Goal: Information Seeking & Learning: Check status

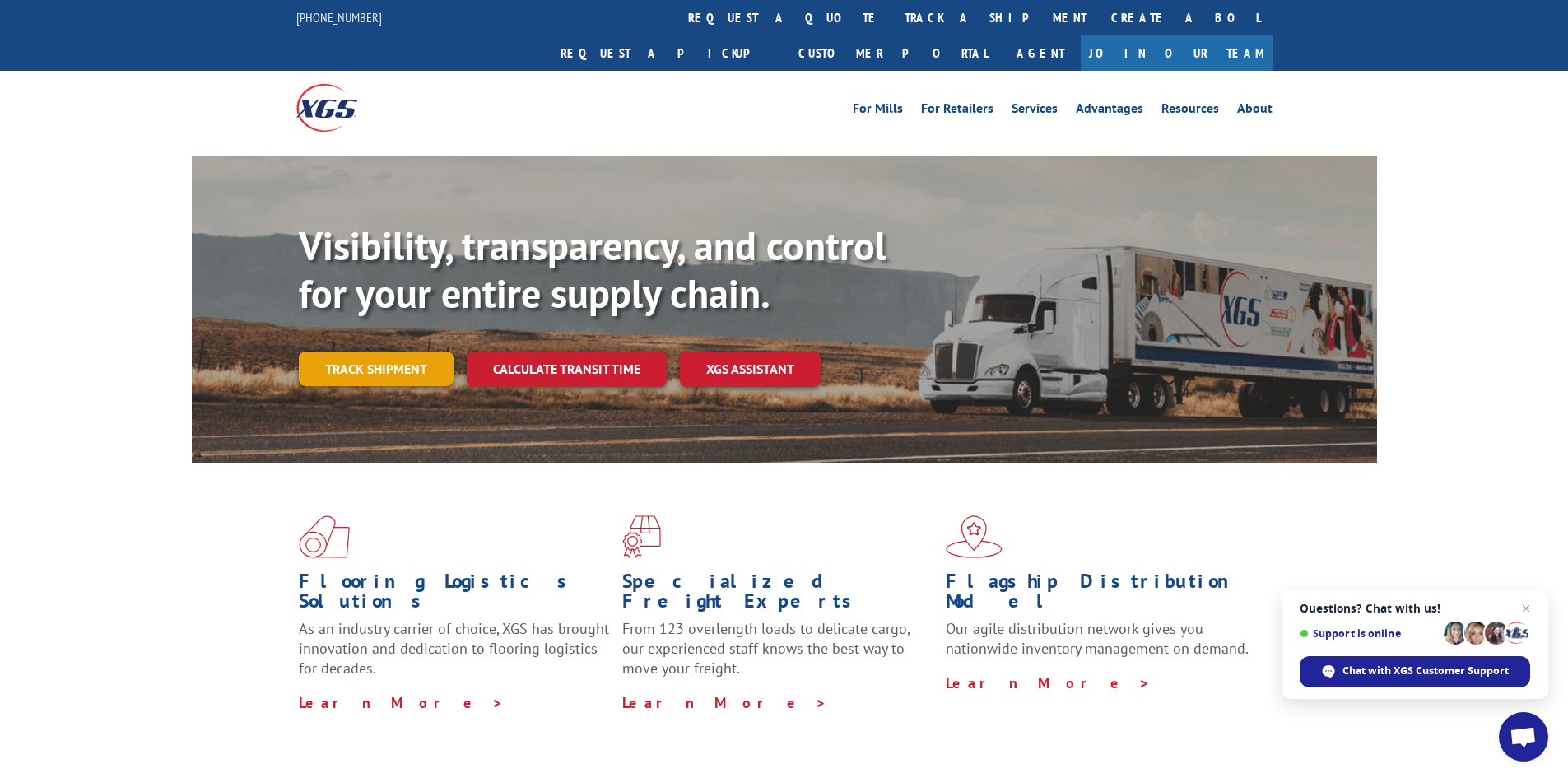
click at [381, 352] on link "Track shipment" at bounding box center [376, 369] width 155 height 35
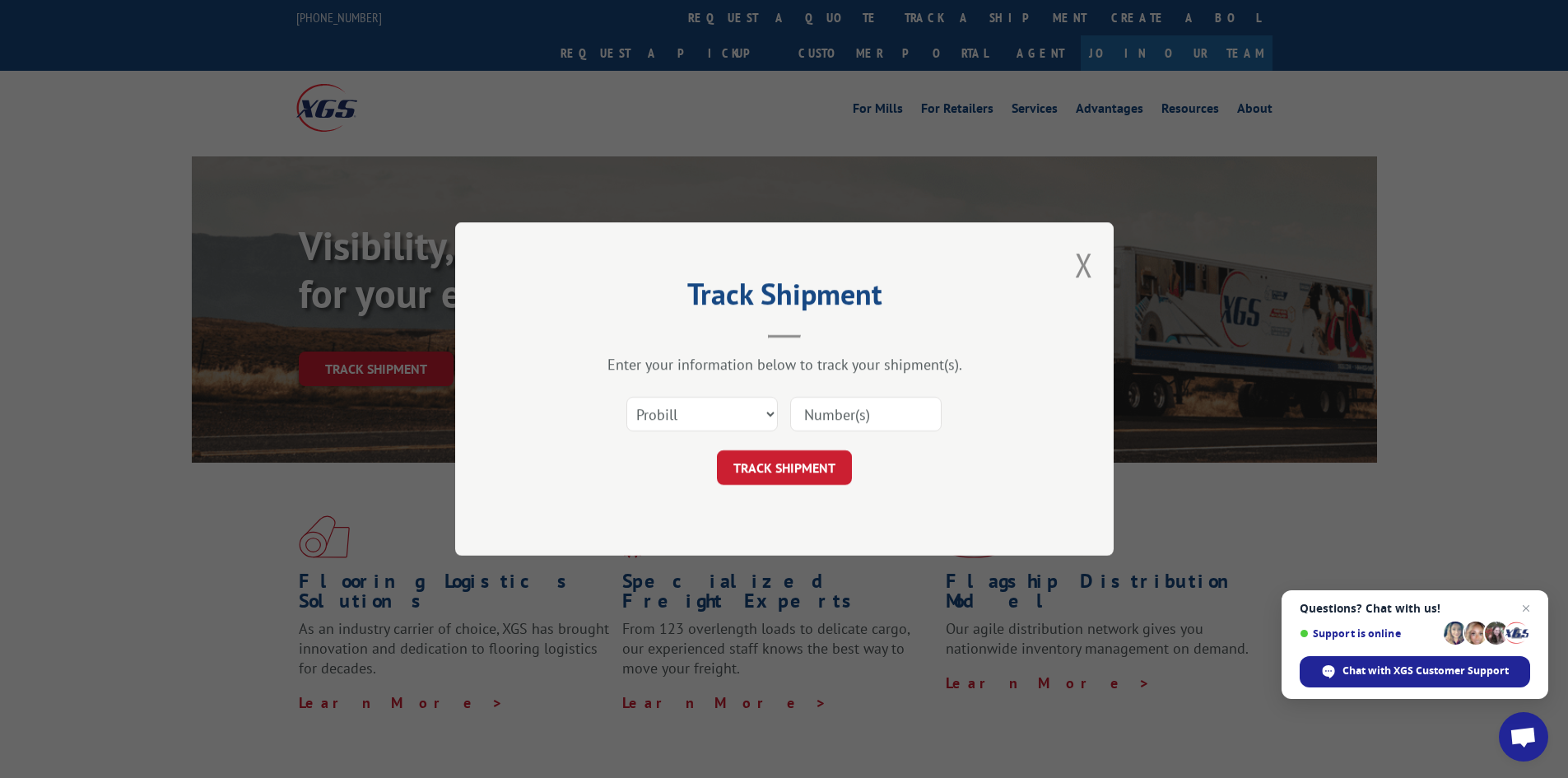
paste input "17472749"
type input "17472749"
click at [794, 468] on button "TRACK SHIPMENT" at bounding box center [784, 468] width 135 height 35
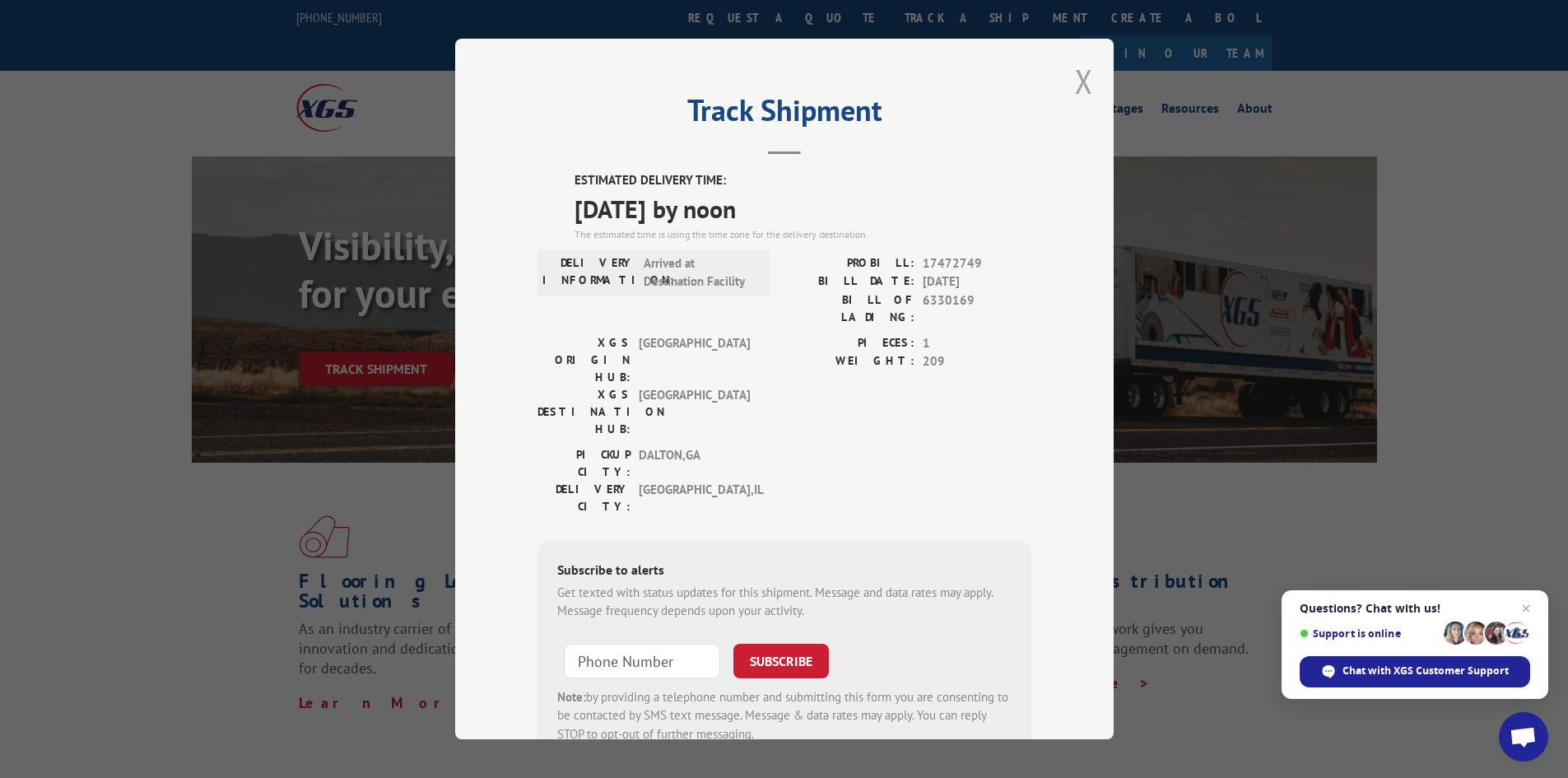
click at [1077, 79] on button "Close modal" at bounding box center [1083, 80] width 18 height 43
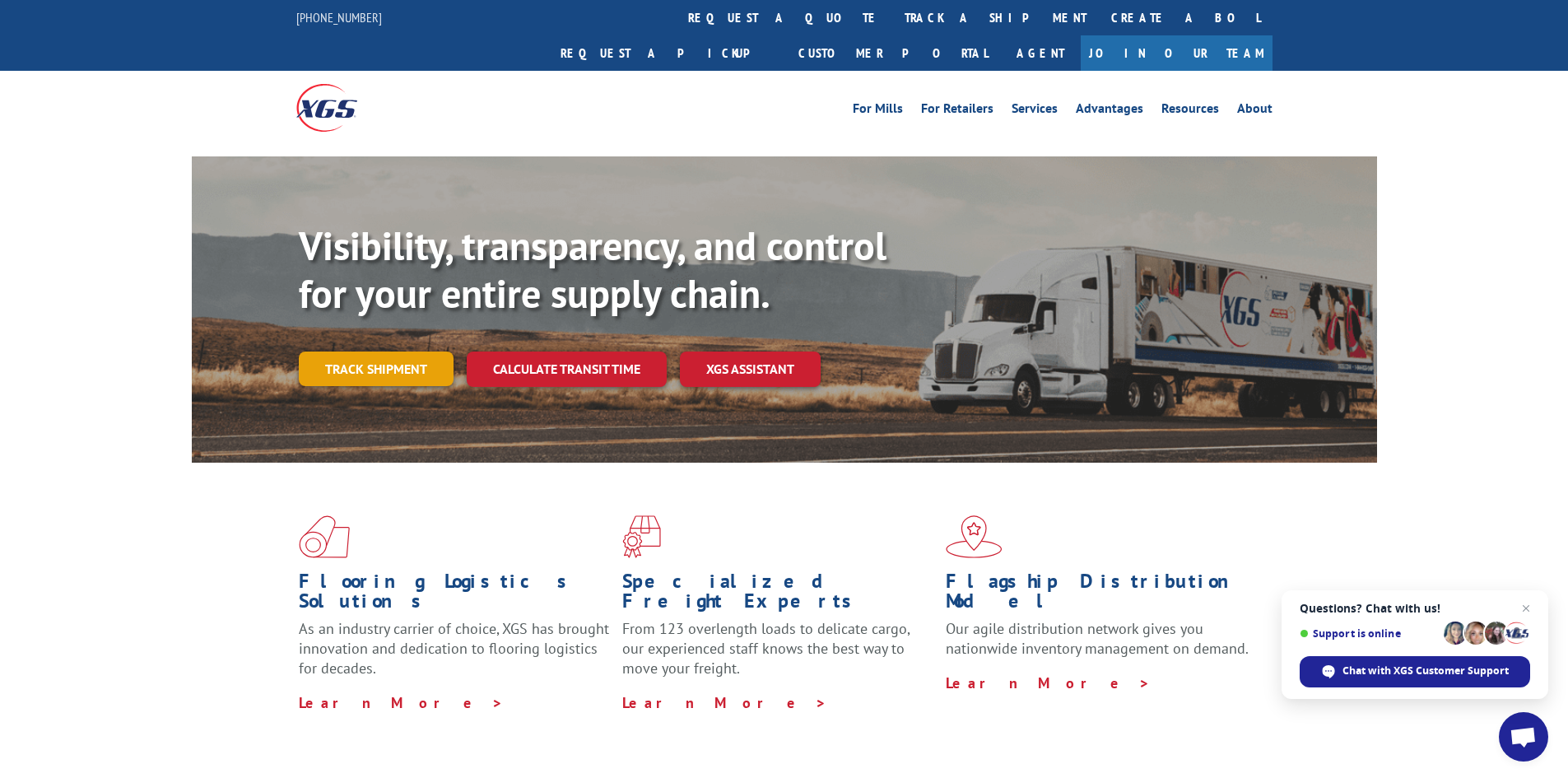
click at [363, 352] on link "Track shipment" at bounding box center [376, 369] width 155 height 35
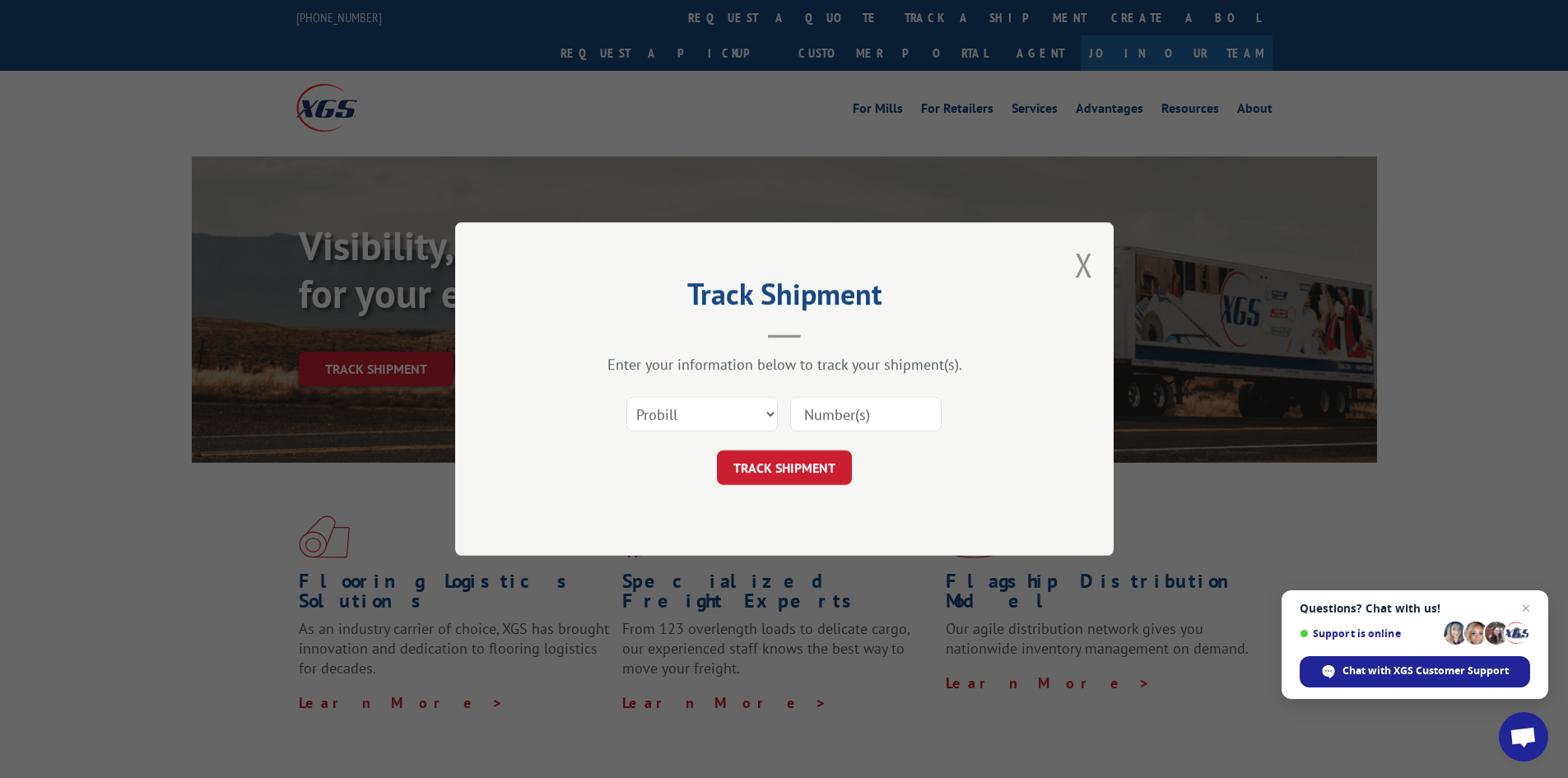
paste input "17517658"
type input "17517658"
click at [757, 469] on button "TRACK SHIPMENT" at bounding box center [784, 468] width 135 height 35
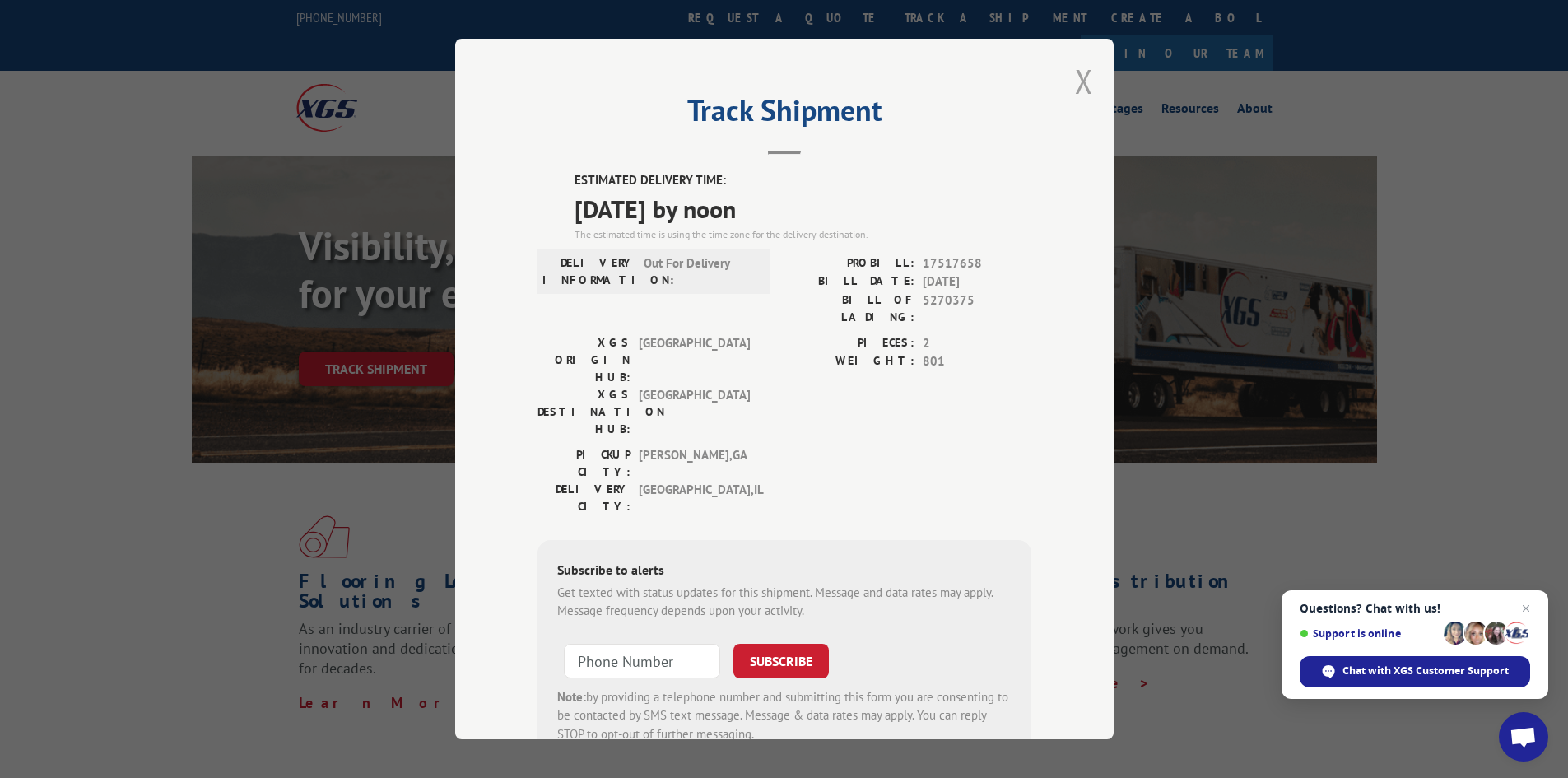
click at [1081, 80] on button "Close modal" at bounding box center [1083, 80] width 18 height 43
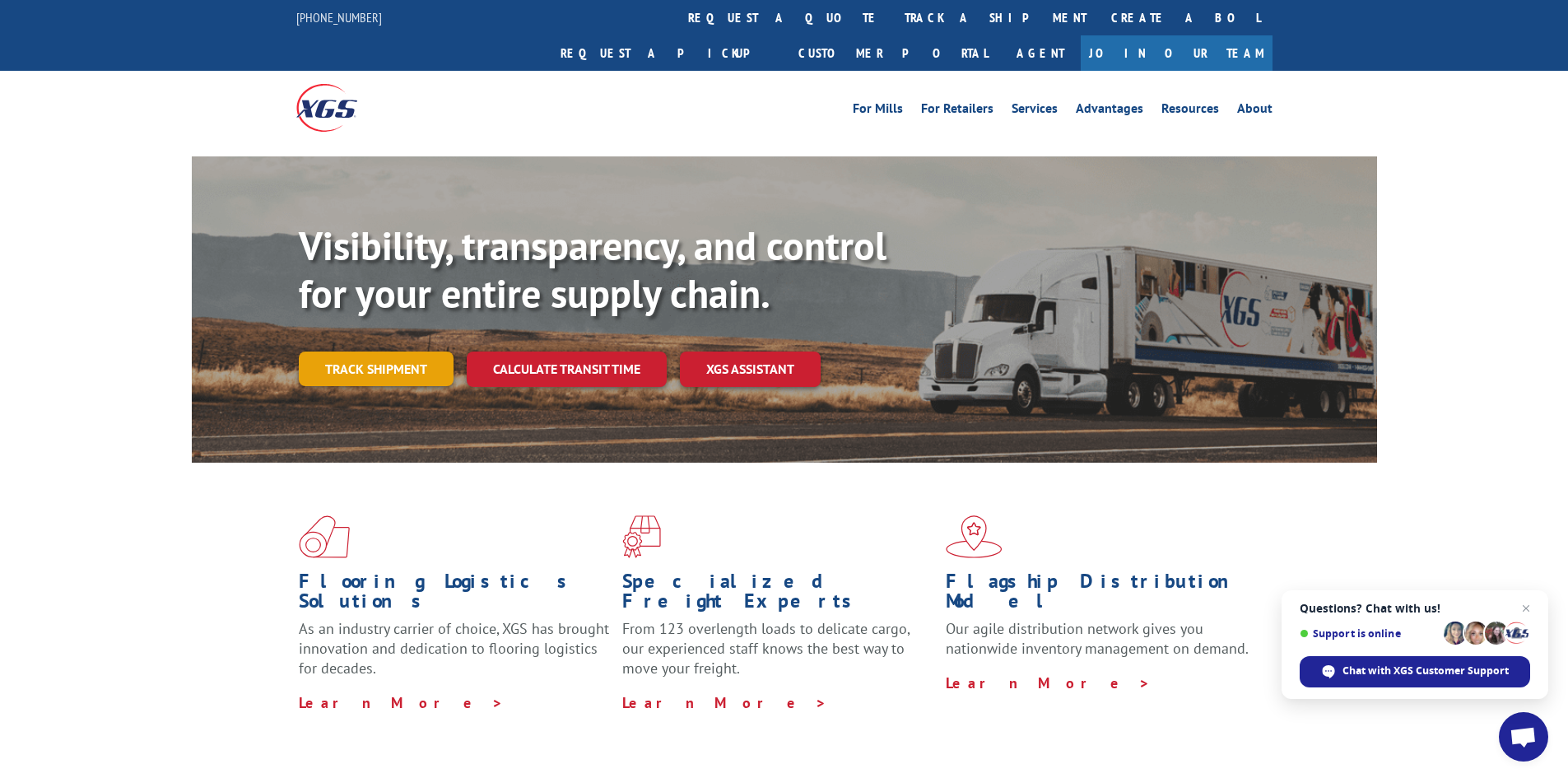
click at [358, 352] on link "Track shipment" at bounding box center [376, 369] width 155 height 35
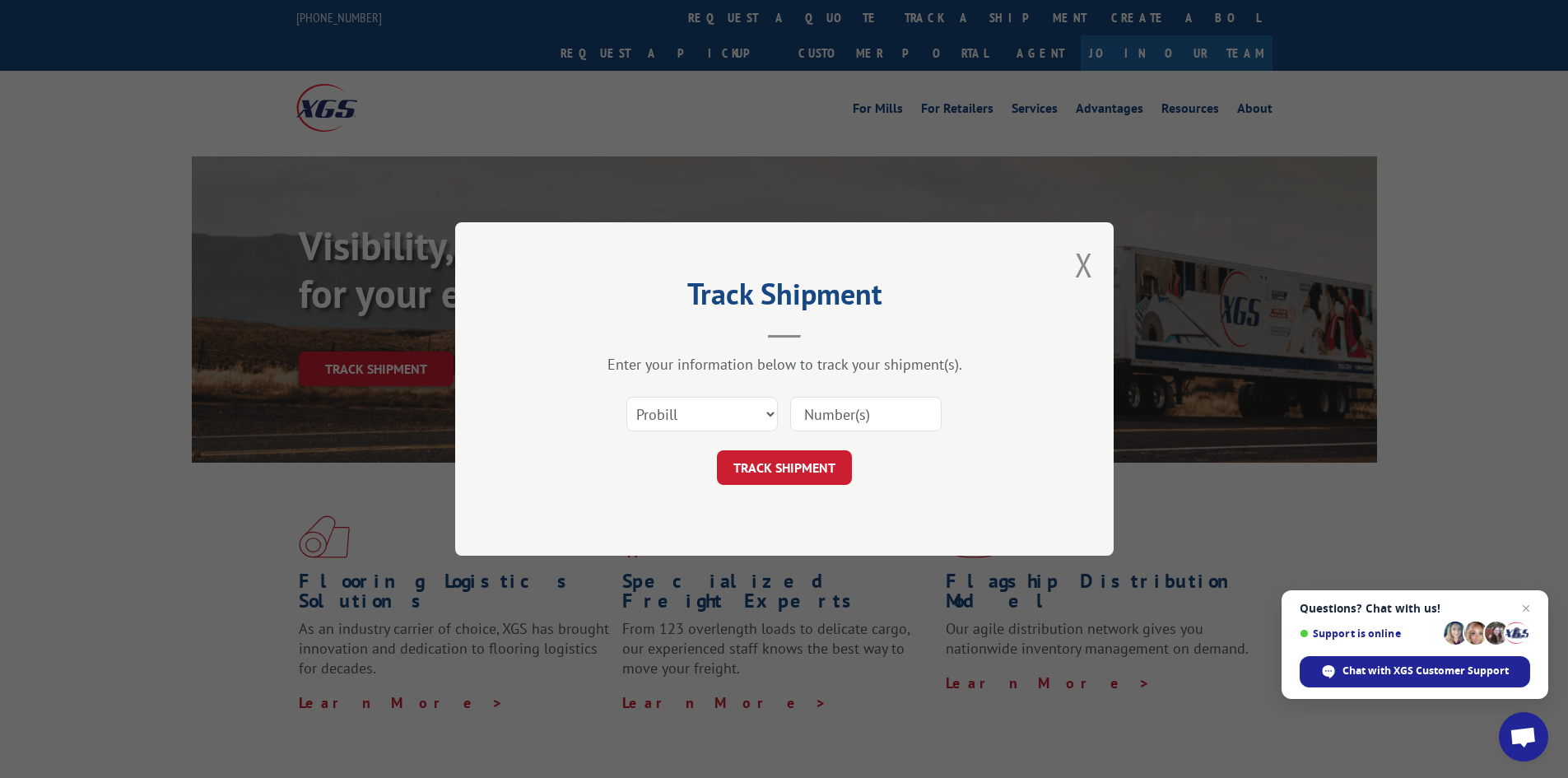
paste input "17472201"
type input "17472201"
drag, startPoint x: 786, startPoint y: 460, endPoint x: 783, endPoint y: 452, distance: 8.5
click at [785, 458] on button "TRACK SHIPMENT" at bounding box center [784, 468] width 135 height 35
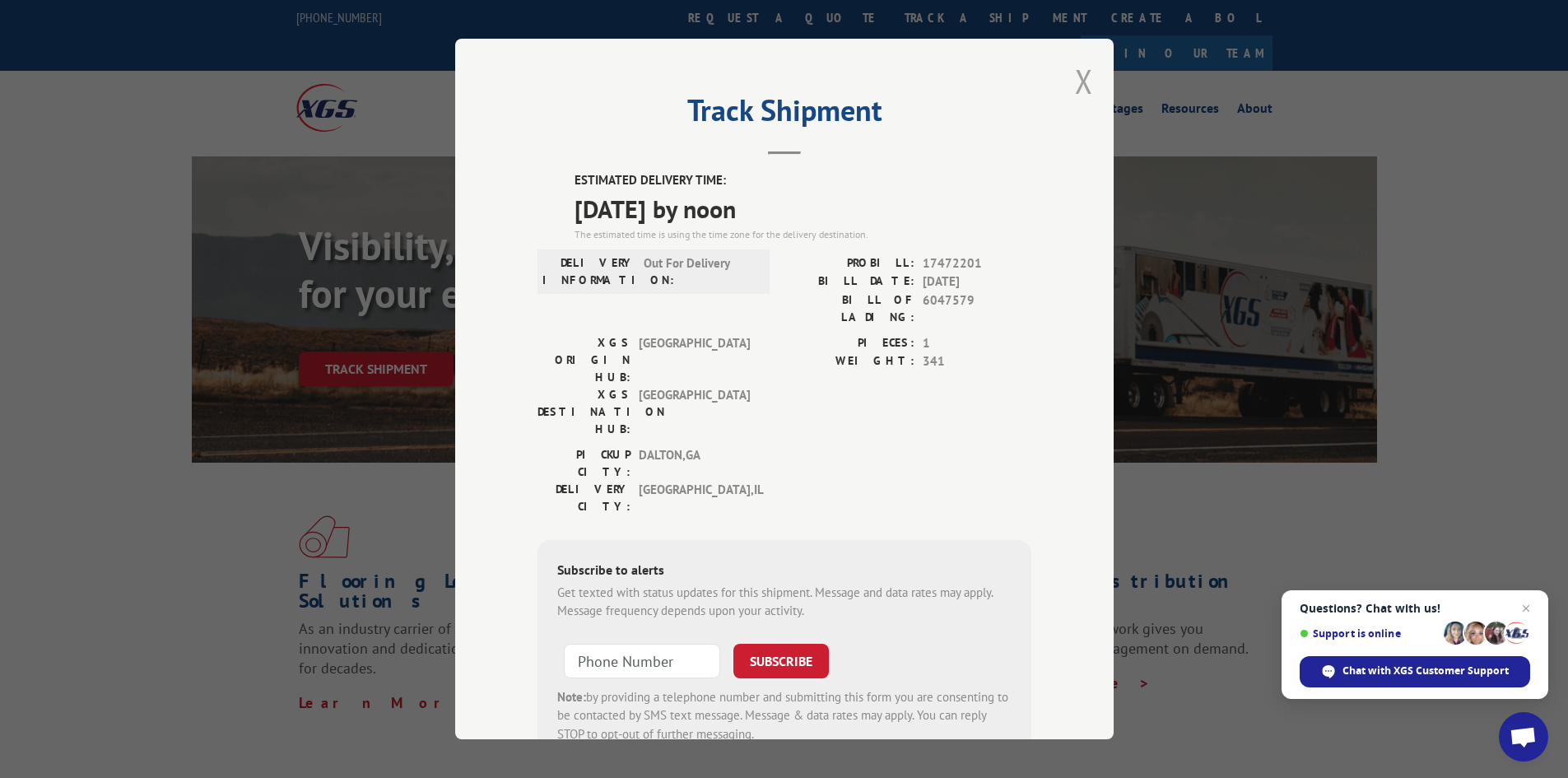
click at [1079, 79] on button "Close modal" at bounding box center [1083, 80] width 18 height 43
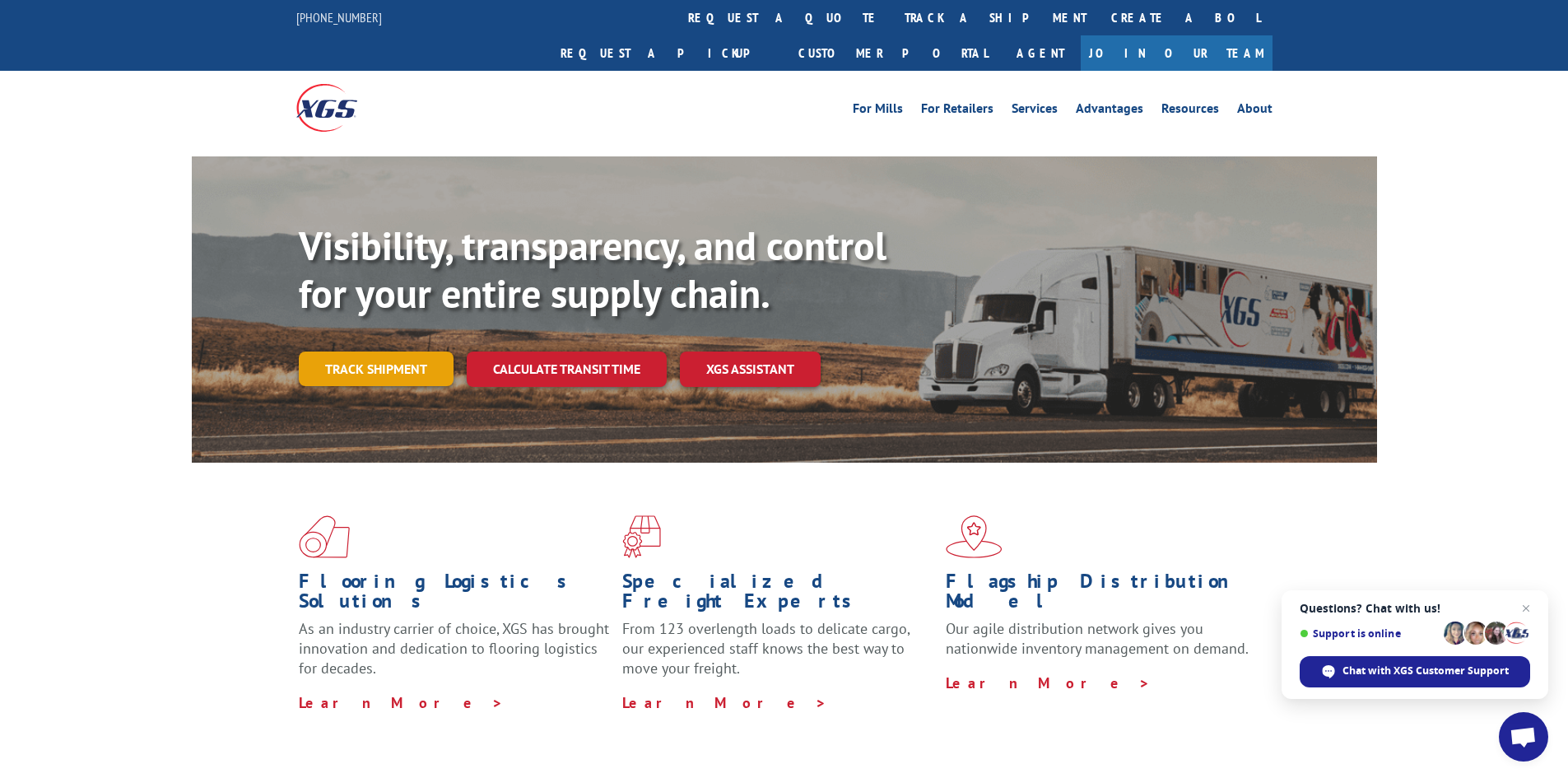
click at [376, 352] on link "Track shipment" at bounding box center [376, 369] width 155 height 35
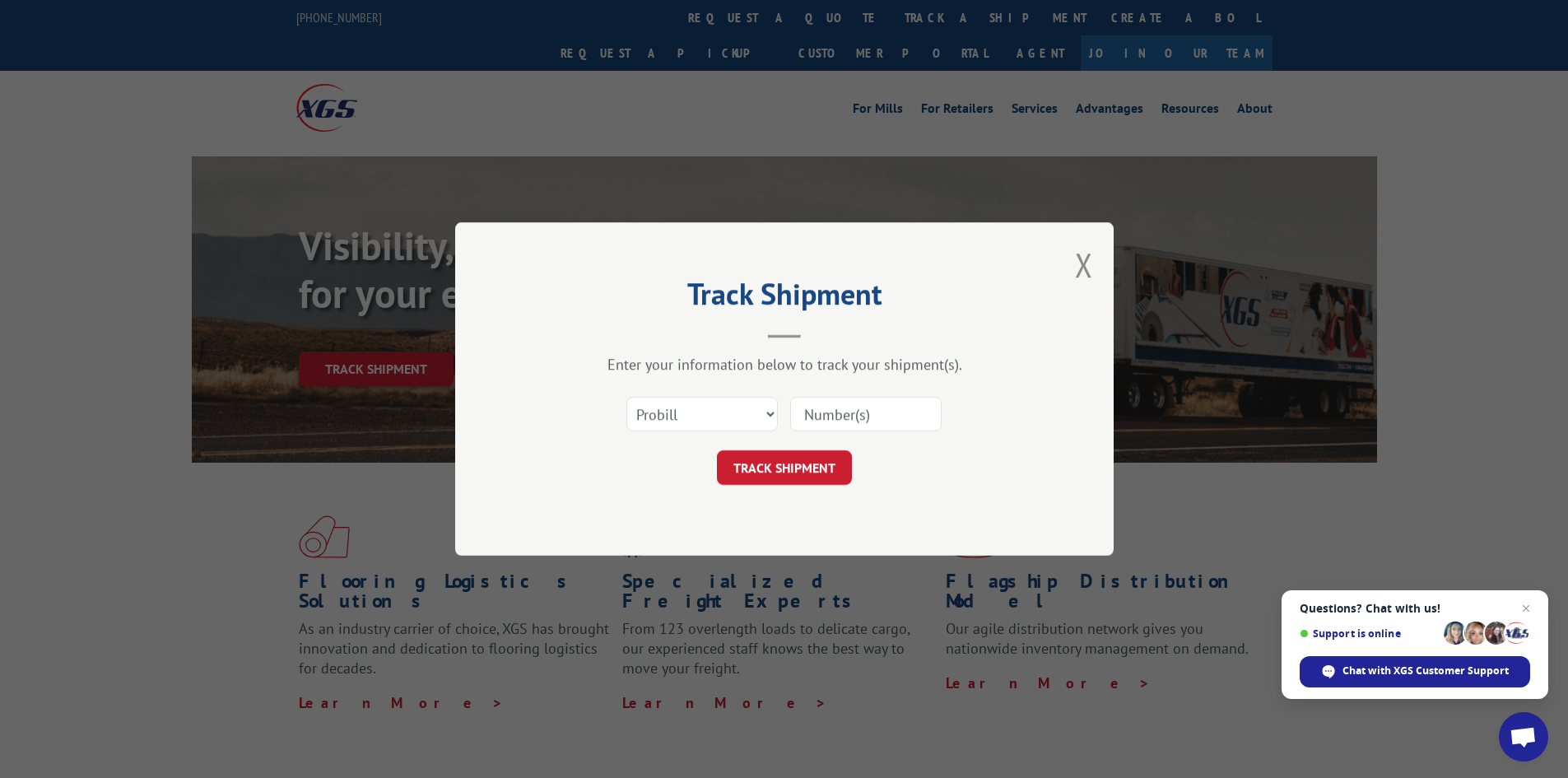
paste input "17518223"
type input "17518223"
click at [763, 472] on button "TRACK SHIPMENT" at bounding box center [784, 468] width 135 height 35
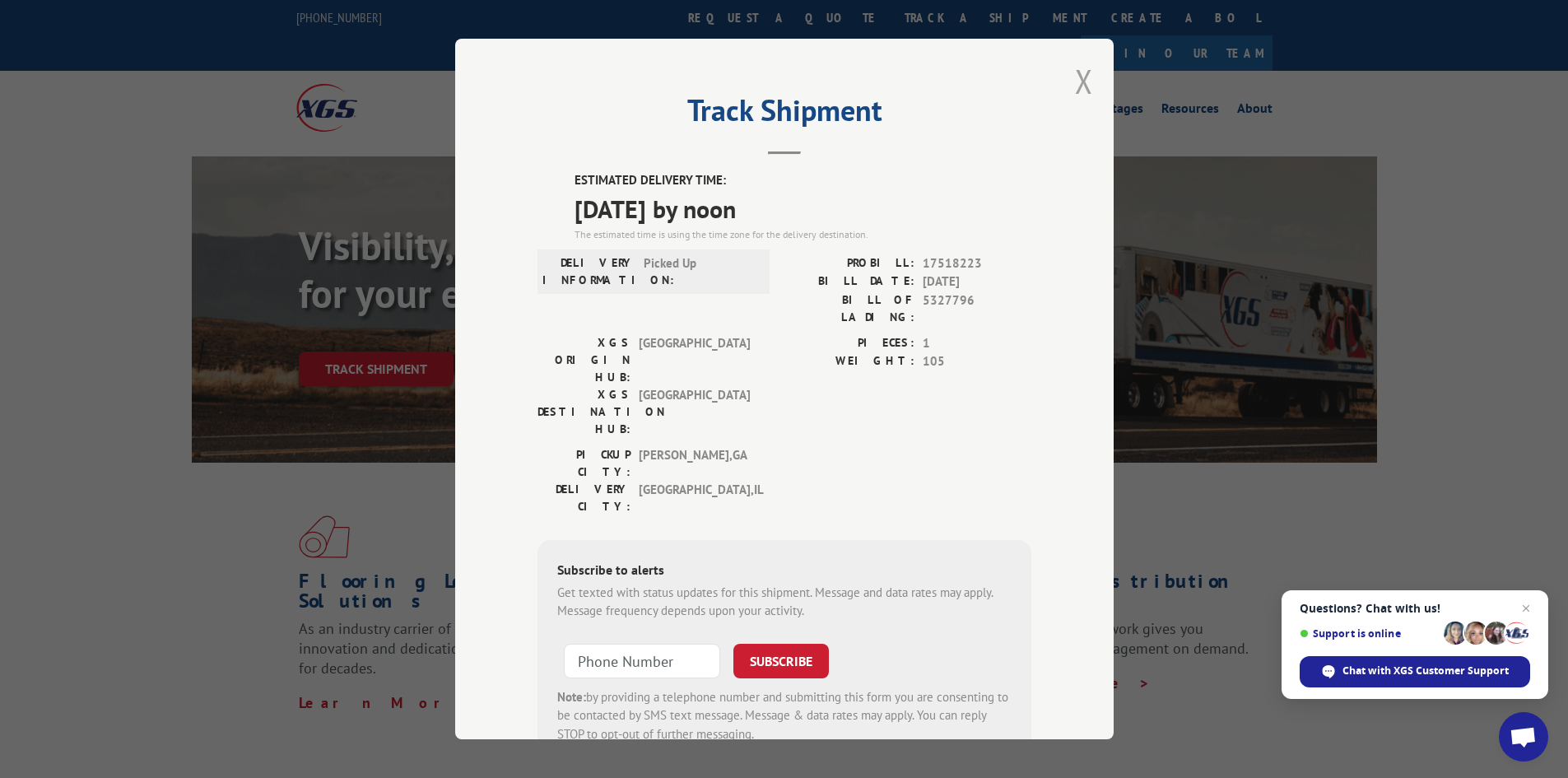
click at [1075, 74] on button "Close modal" at bounding box center [1083, 80] width 18 height 43
